Goal: Navigation & Orientation: Find specific page/section

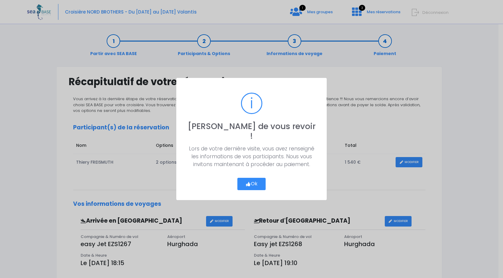
click at [257, 180] on button "Ok" at bounding box center [251, 184] width 28 height 13
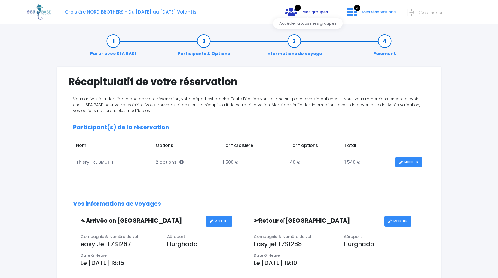
click at [297, 11] on icon at bounding box center [291, 12] width 12 height 10
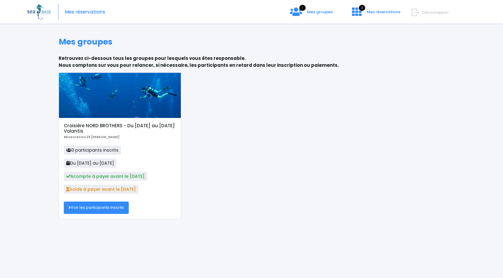
click at [99, 208] on link "Voir les participants inscrits" at bounding box center [96, 207] width 65 height 12
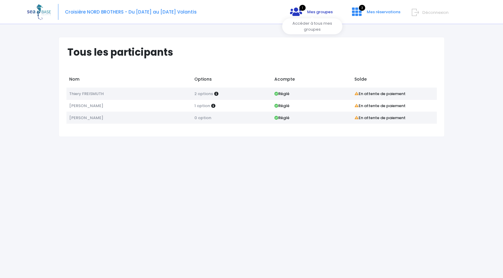
click at [297, 12] on icon at bounding box center [296, 12] width 12 height 10
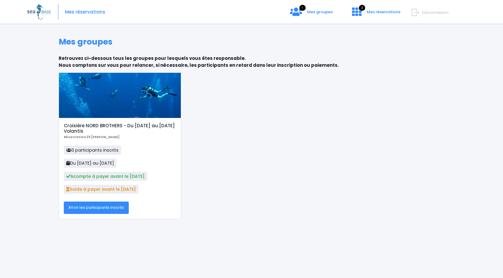
click at [299, 20] on div "Mes réservations 1 Mes groupes 3 Mes réservations Déconnexion" at bounding box center [247, 12] width 440 height 24
